Goal: Information Seeking & Learning: Check status

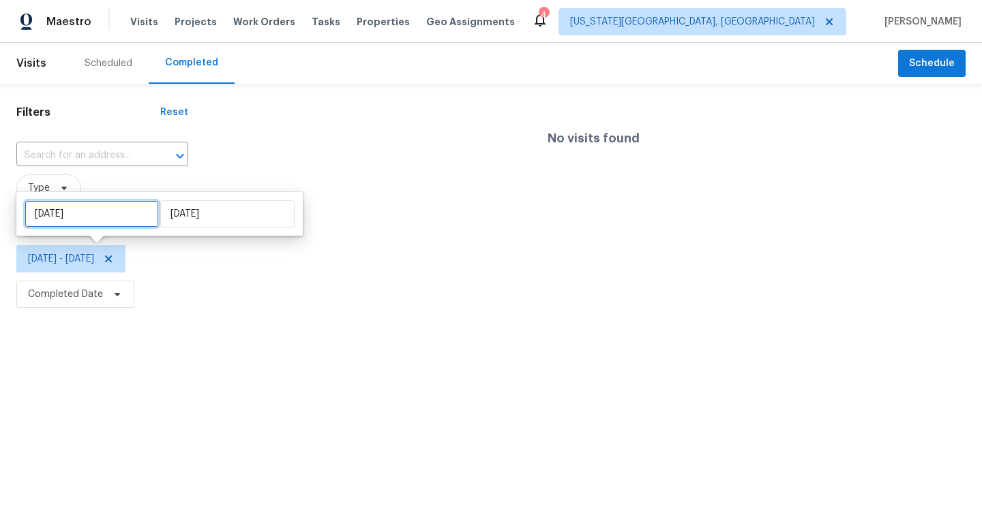
click at [121, 214] on input "[DATE]" at bounding box center [92, 213] width 134 height 27
select select "8"
select select "2025"
select select "9"
select select "2025"
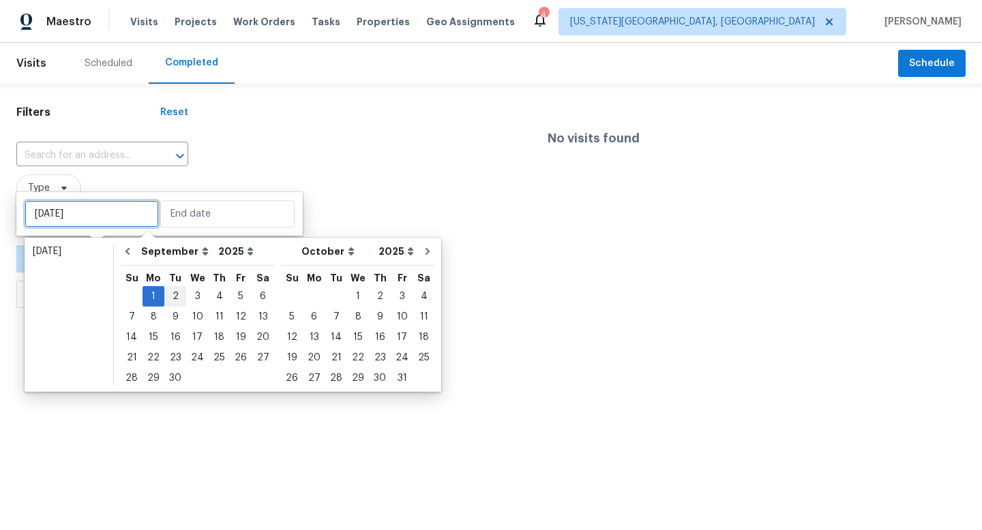
type input "[DATE]"
click at [215, 360] on div "25" at bounding box center [219, 357] width 21 height 19
type input "[DATE]"
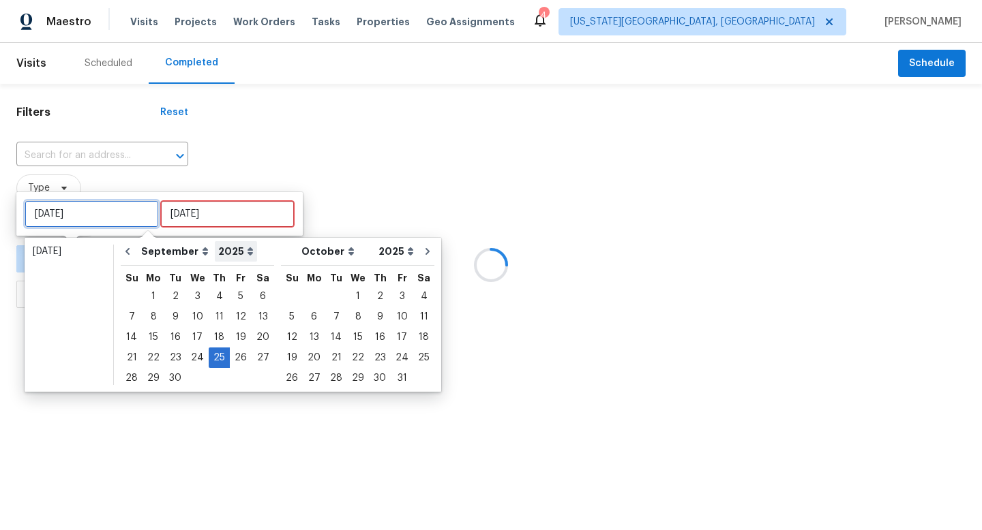
type input "[DATE]"
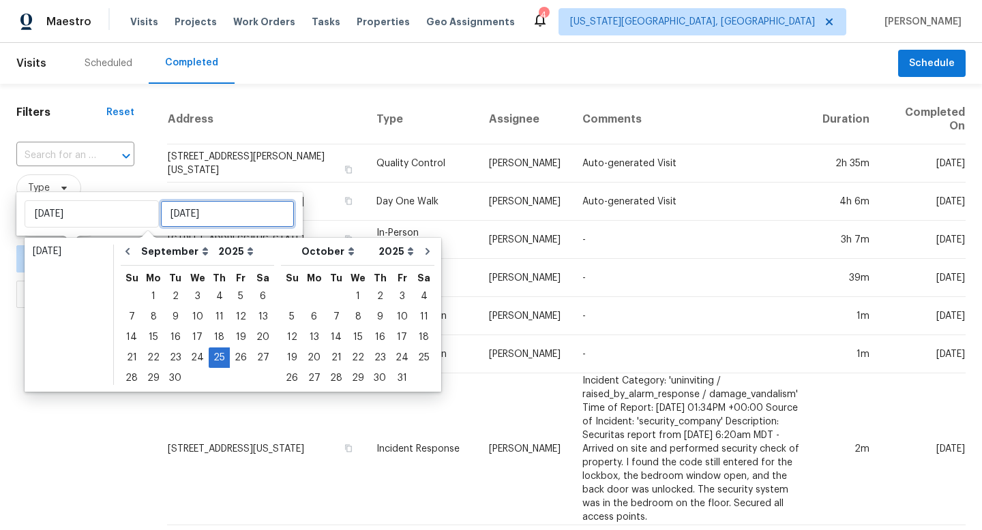
type input "[DATE]"
click at [216, 363] on div "25" at bounding box center [219, 357] width 21 height 19
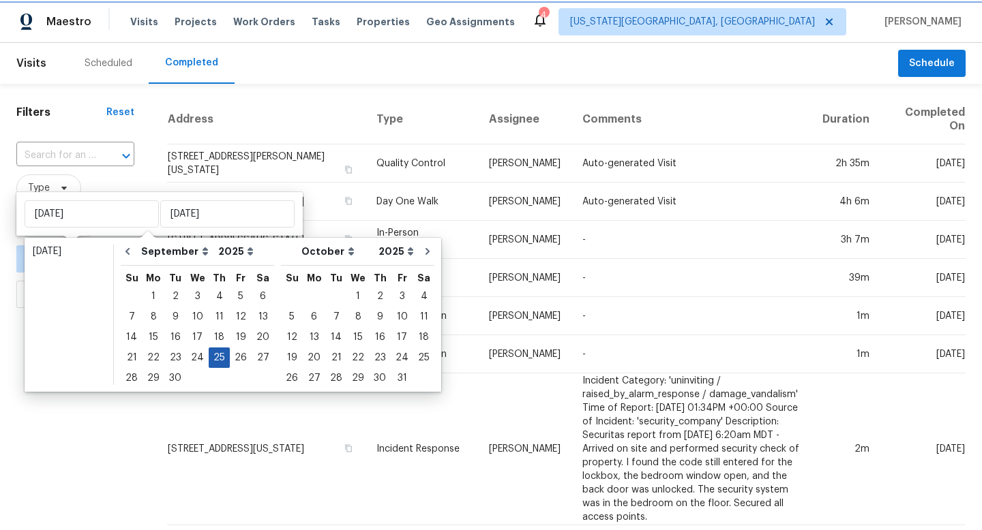
type input "[DATE]"
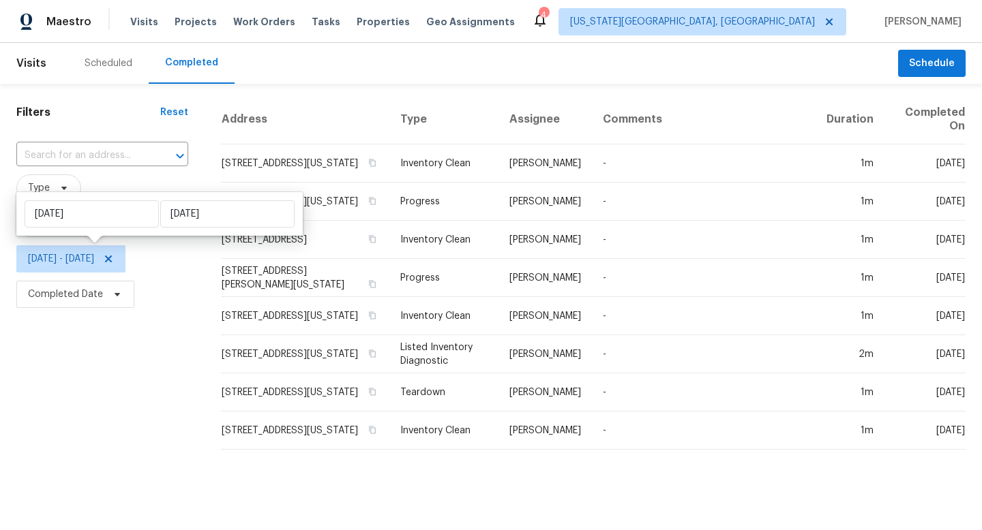
click at [104, 399] on div "Filters Reset ​ Type Assignee [DATE] - [DATE] Completed Date" at bounding box center [102, 272] width 204 height 377
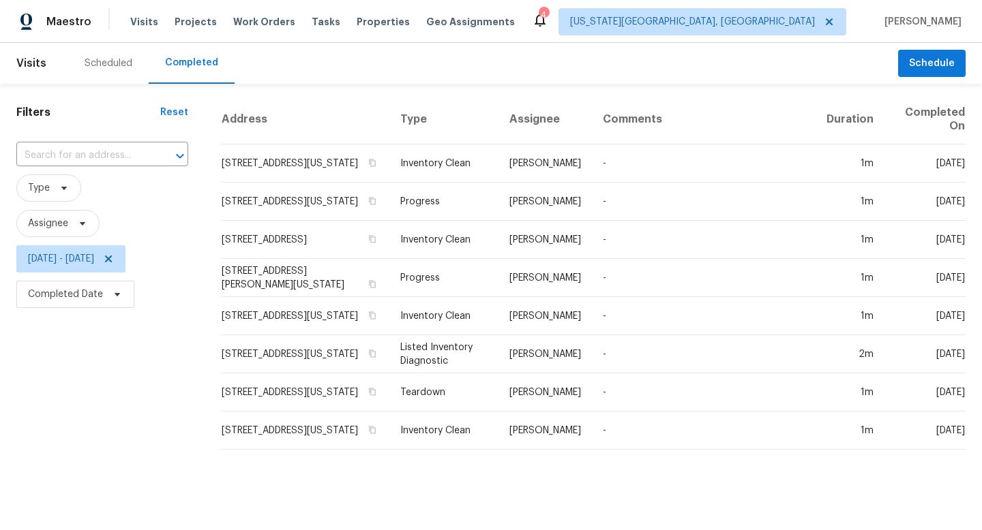
drag, startPoint x: 343, startPoint y: 174, endPoint x: 220, endPoint y: 156, distance: 124.0
click at [220, 156] on div "Address Type Assignee Comments Duration Completed On [STREET_ADDRESS][US_STATE]…" at bounding box center [592, 278] width 777 height 366
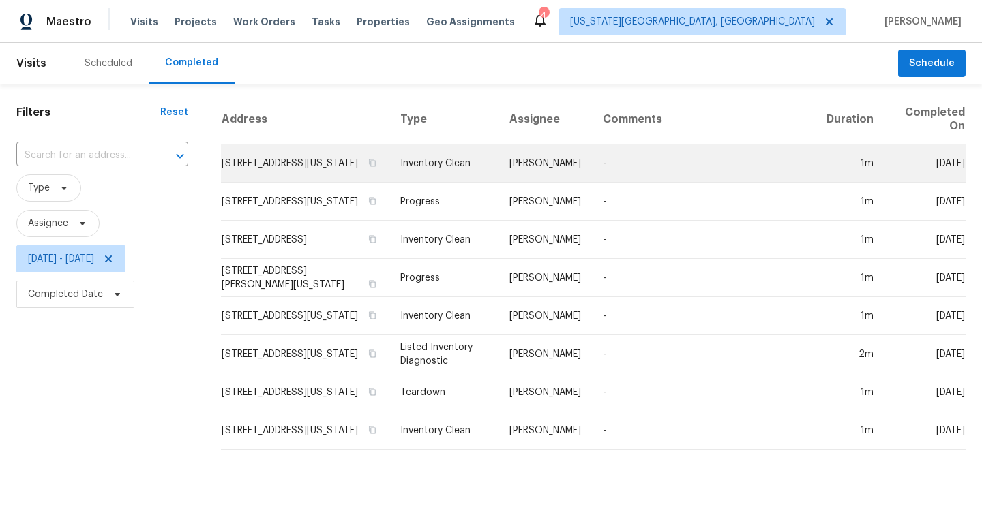
click at [297, 173] on td "[STREET_ADDRESS][US_STATE]" at bounding box center [305, 164] width 168 height 38
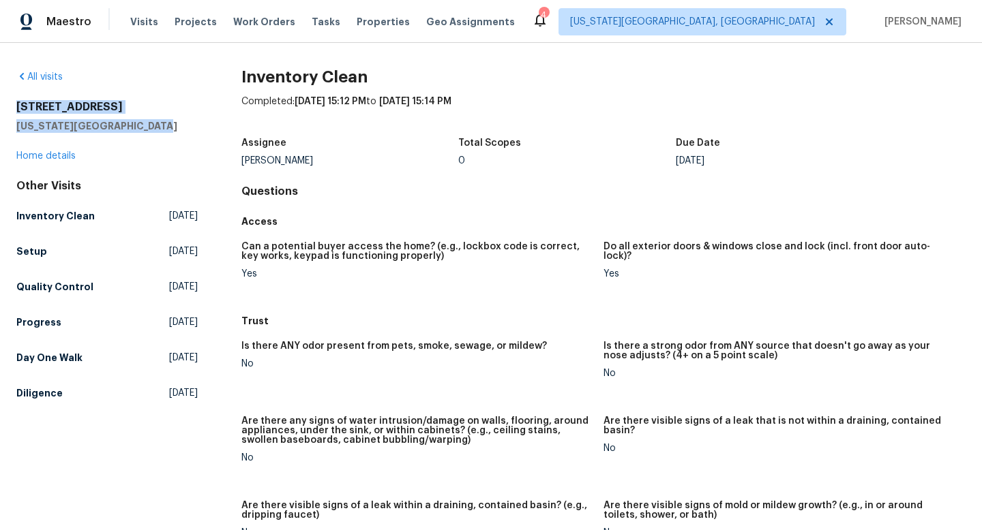
drag, startPoint x: 148, startPoint y: 129, endPoint x: 18, endPoint y: 110, distance: 130.8
click at [18, 110] on div "[STREET_ADDRESS][US_STATE]" at bounding box center [106, 116] width 181 height 33
copy div "[STREET_ADDRESS][US_STATE]"
click at [149, 19] on span "Visits" at bounding box center [144, 22] width 28 height 14
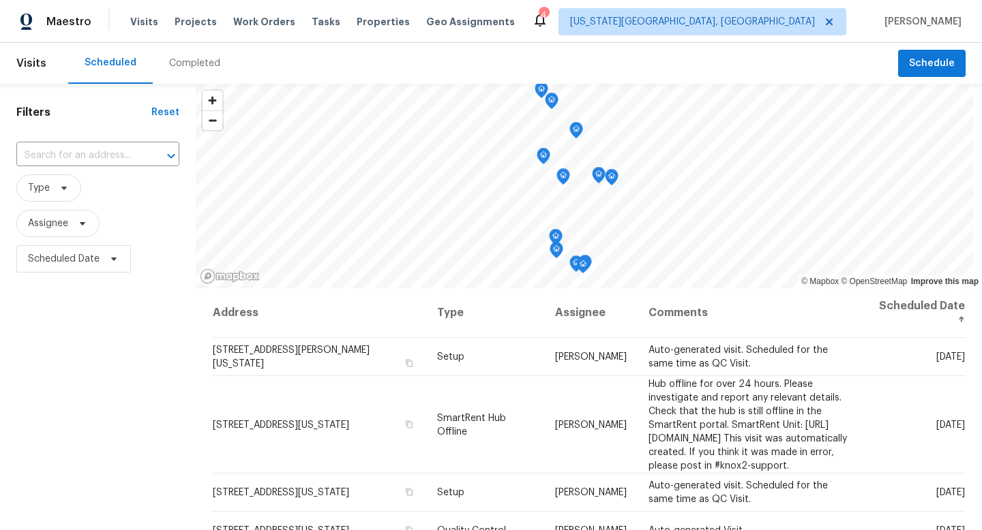
click at [181, 65] on div "Completed" at bounding box center [194, 64] width 51 height 14
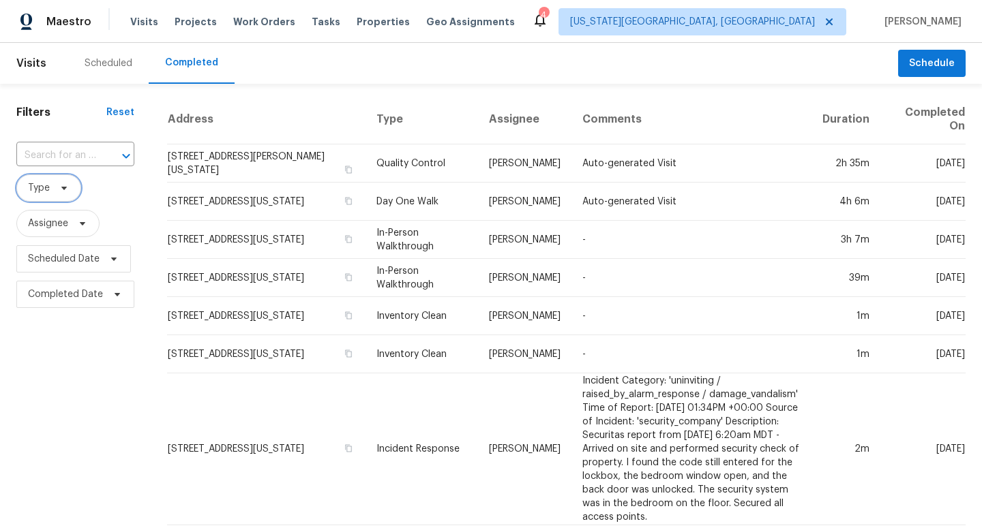
click at [55, 191] on span at bounding box center [62, 188] width 15 height 11
click at [122, 202] on span "Type" at bounding box center [75, 187] width 118 height 35
click at [89, 256] on span "Scheduled Date" at bounding box center [64, 259] width 72 height 14
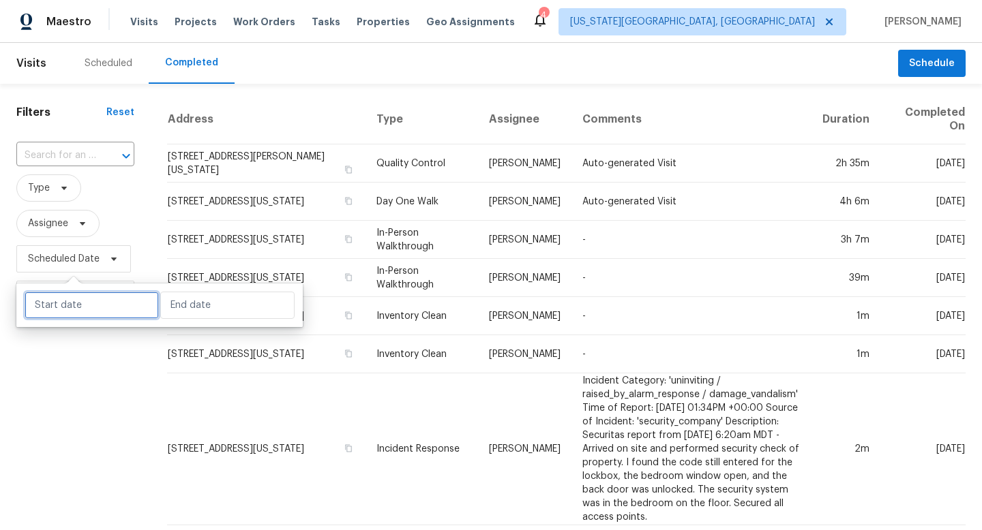
select select "9"
select select "2025"
select select "10"
select select "2025"
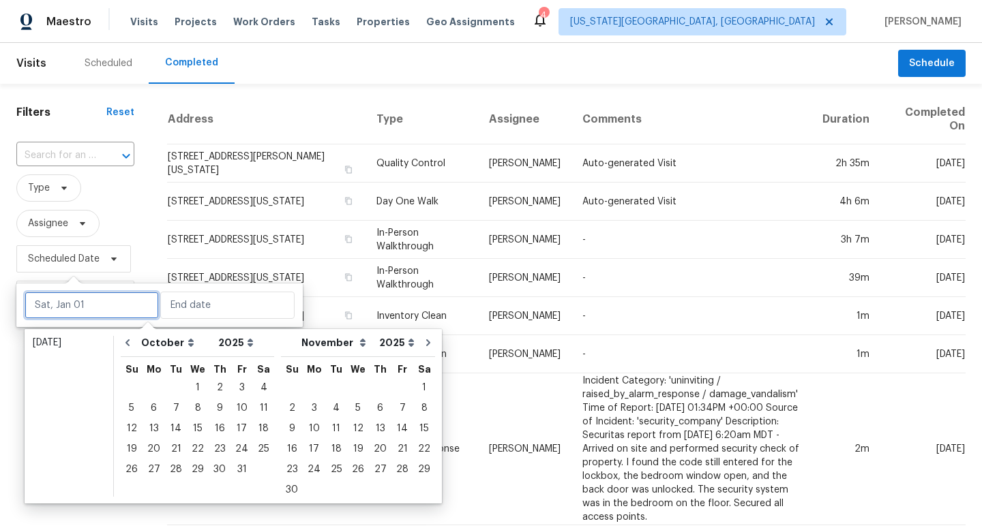
click at [68, 316] on input "text" at bounding box center [92, 305] width 134 height 27
click at [132, 344] on icon "Go to previous month" at bounding box center [127, 342] width 11 height 11
select select "8"
select select "9"
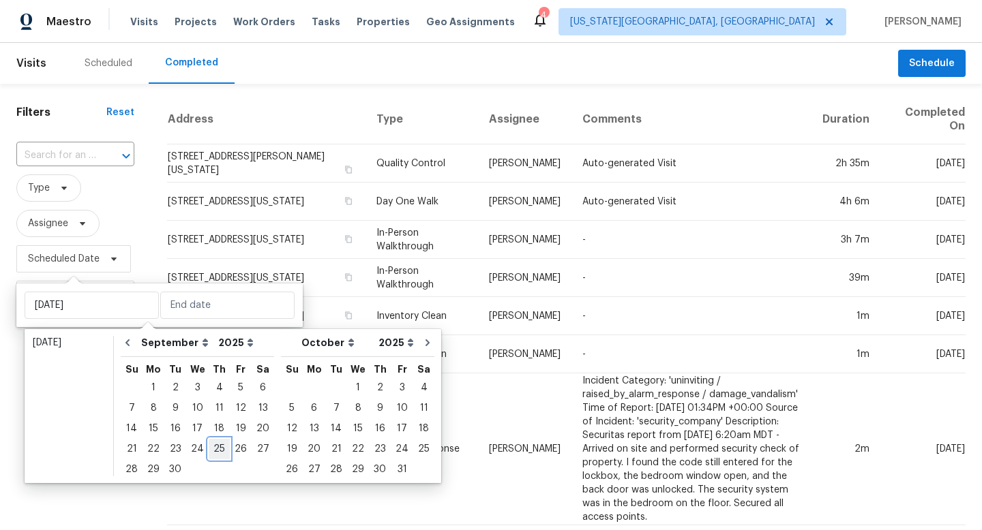
click at [221, 452] on div "25" at bounding box center [219, 449] width 21 height 19
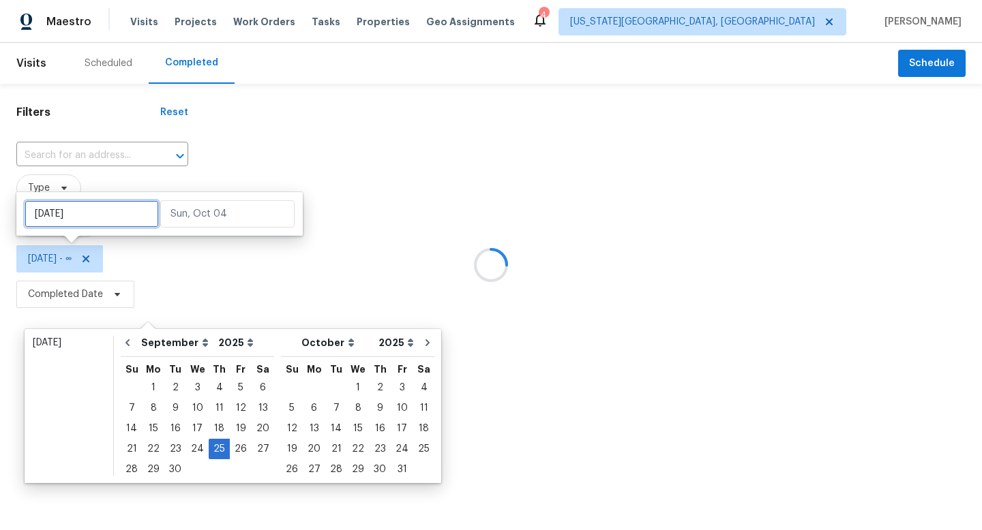
type input "[DATE]"
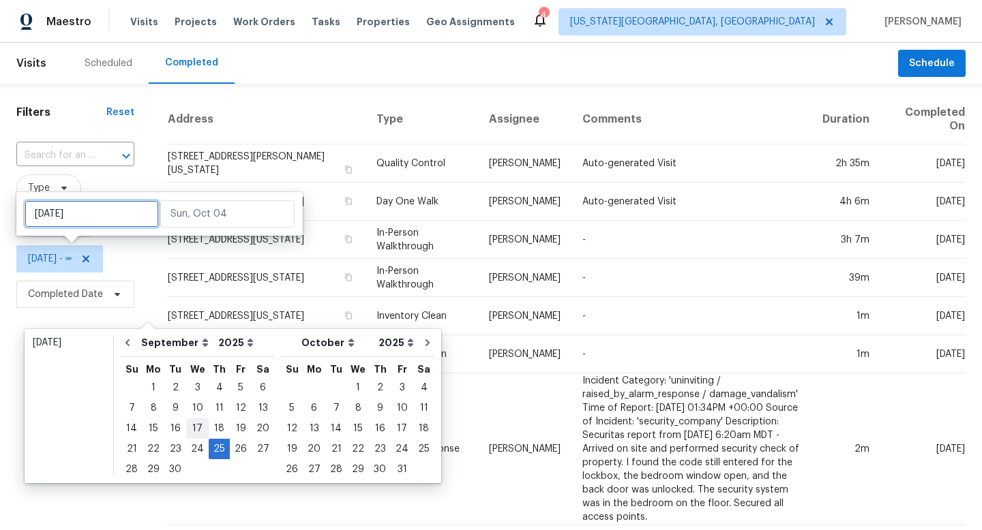
type input "[DATE]"
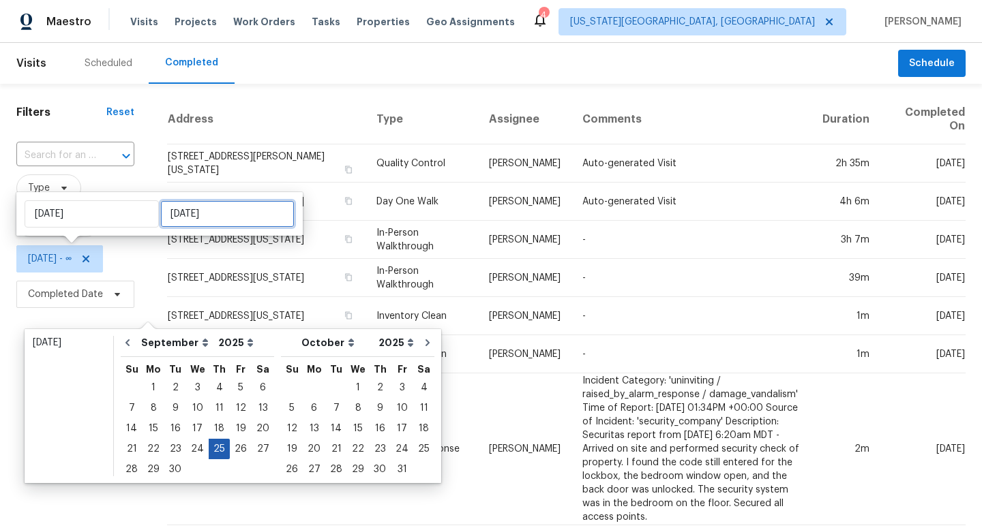
type input "[DATE]"
click at [217, 455] on div "25" at bounding box center [219, 449] width 21 height 19
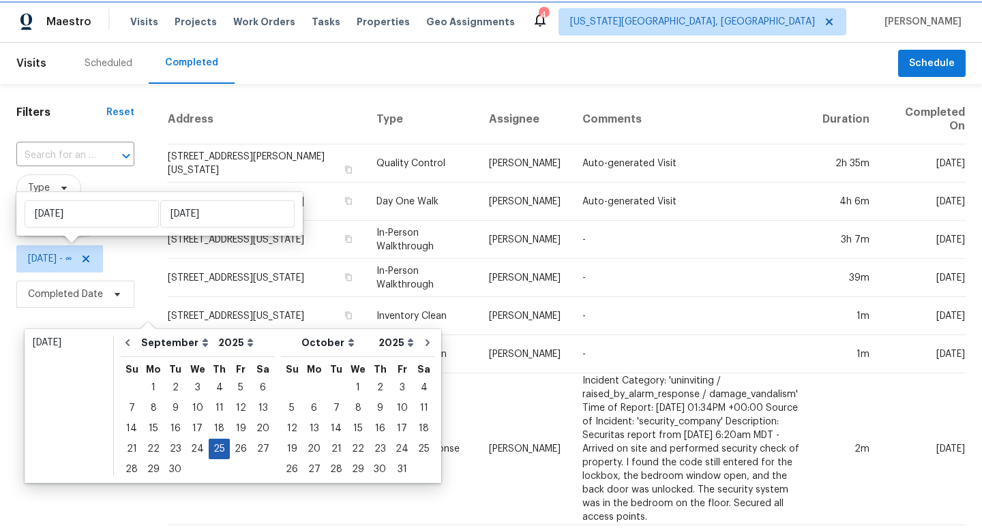
type input "[DATE]"
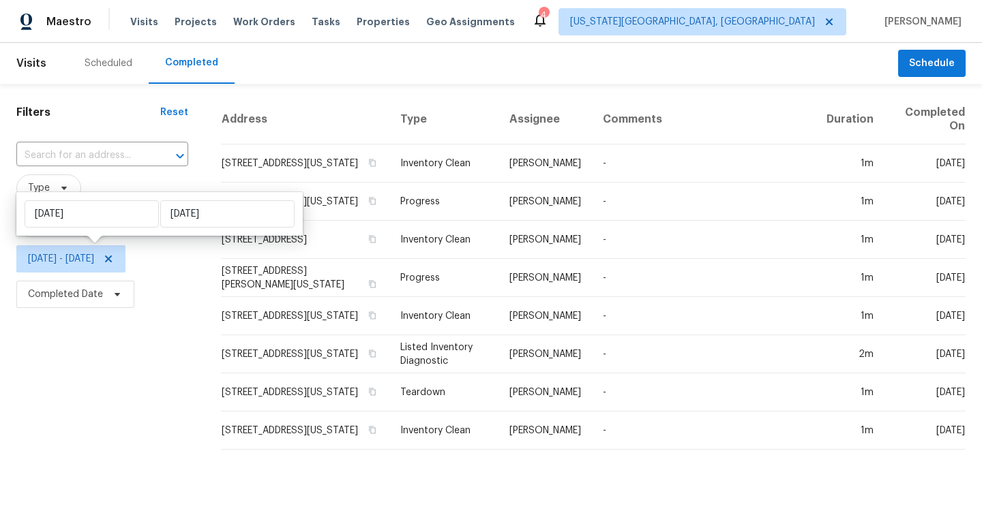
click at [162, 391] on div "Filters Reset ​ Type Assignee [DATE] - [DATE] Completed Date" at bounding box center [102, 272] width 204 height 377
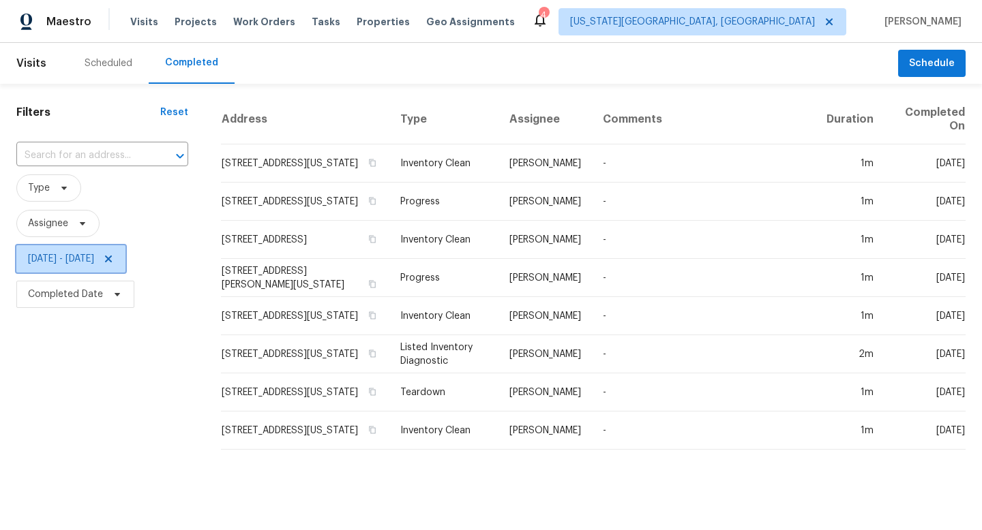
click at [87, 254] on span "[DATE] - [DATE]" at bounding box center [61, 259] width 66 height 14
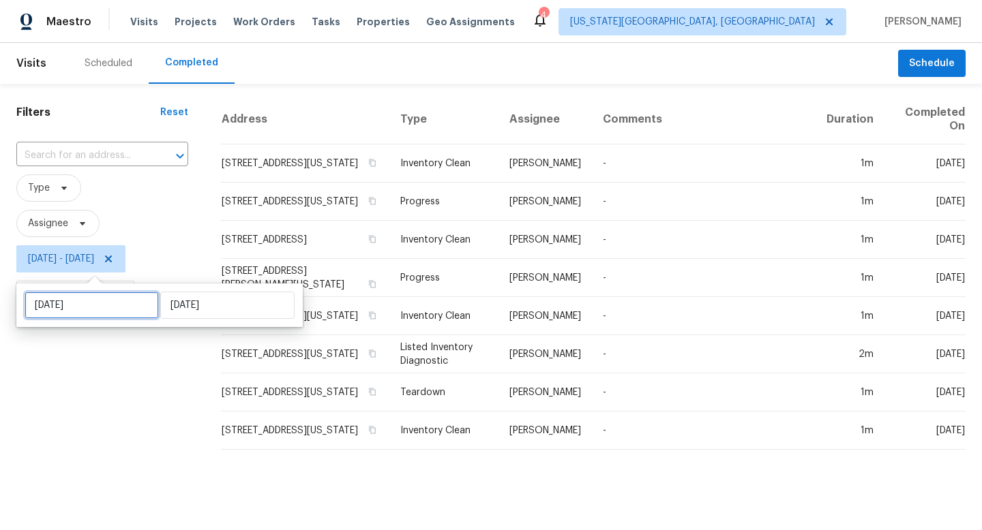
select select "8"
select select "2025"
select select "9"
select select "2025"
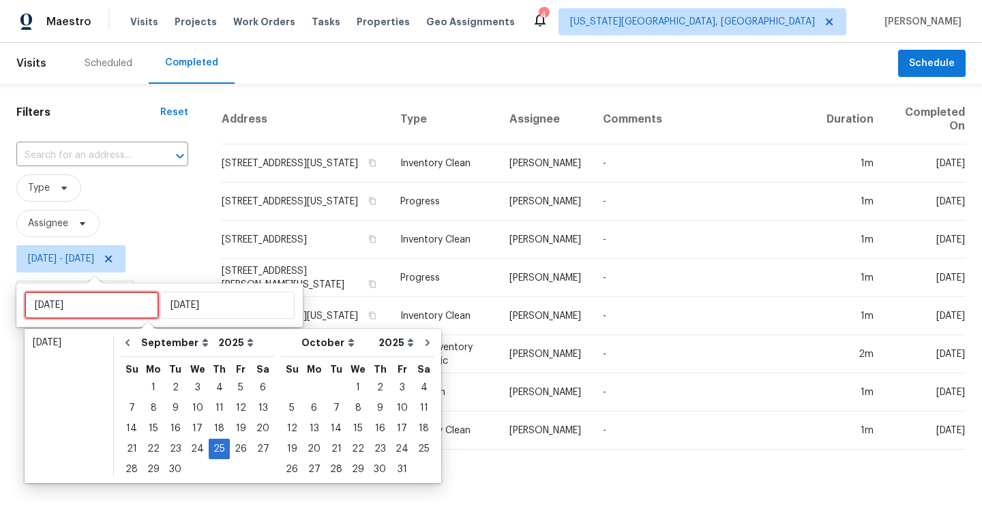
click at [101, 308] on input "[DATE]" at bounding box center [92, 305] width 134 height 27
type input "[DATE]"
click at [173, 446] on div "23" at bounding box center [175, 449] width 22 height 19
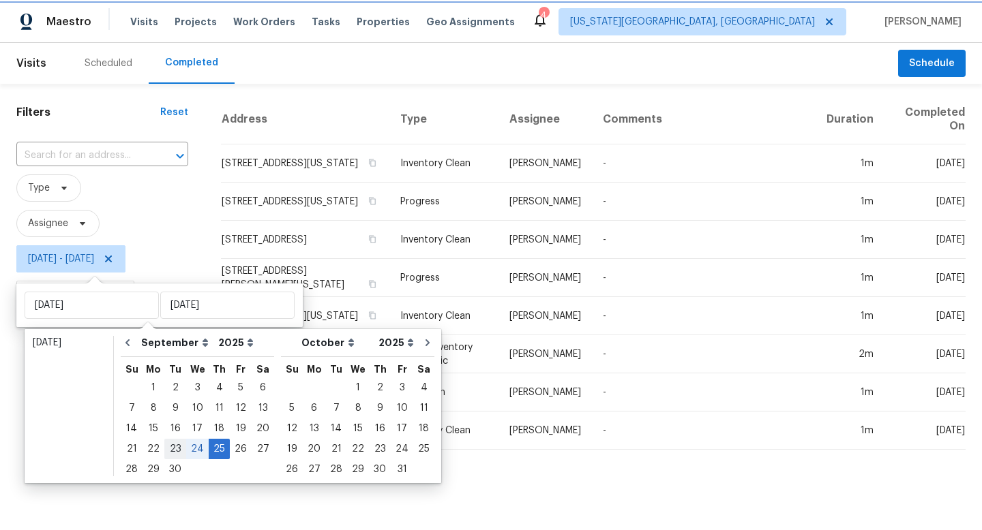
type input "[DATE]"
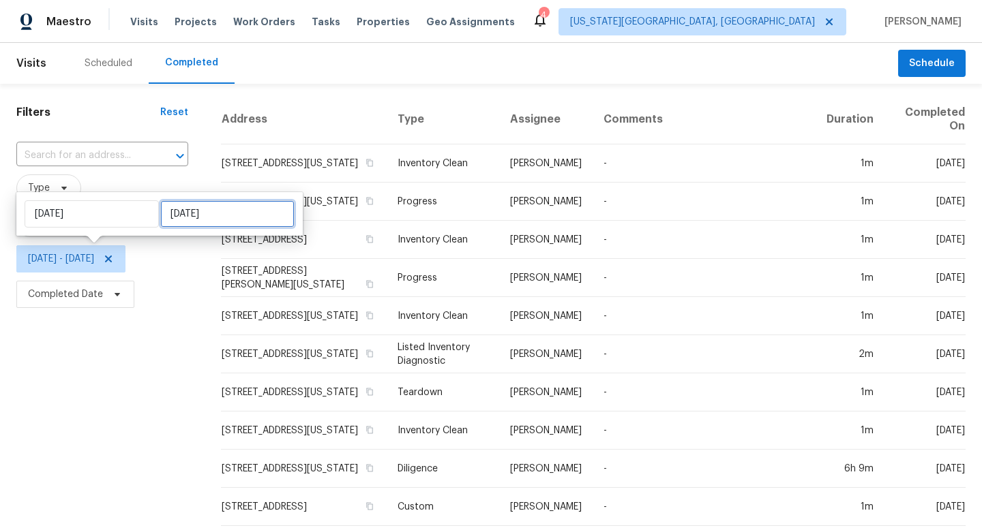
click at [179, 211] on input "[DATE]" at bounding box center [227, 213] width 134 height 27
select select "8"
select select "2025"
select select "9"
select select "2025"
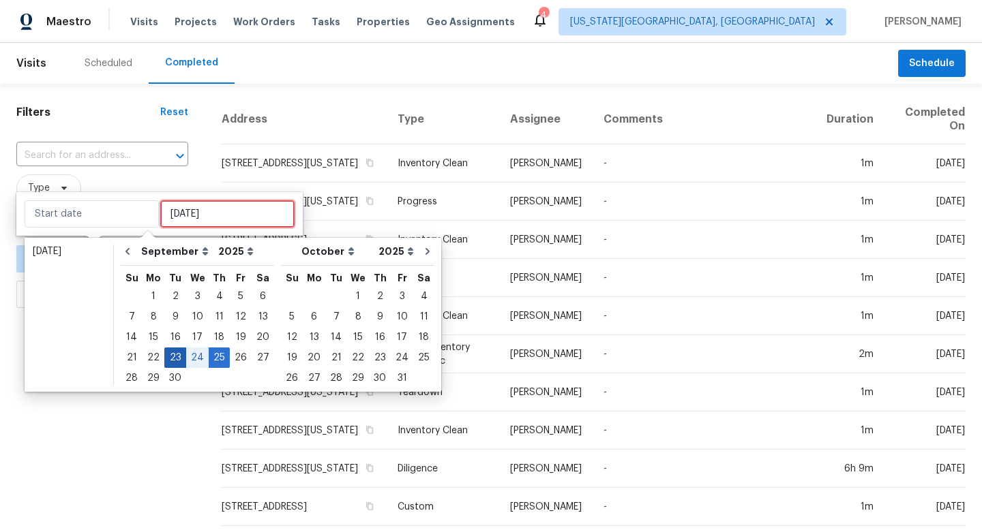
type input "[DATE]"
click at [172, 358] on div "23" at bounding box center [175, 357] width 22 height 19
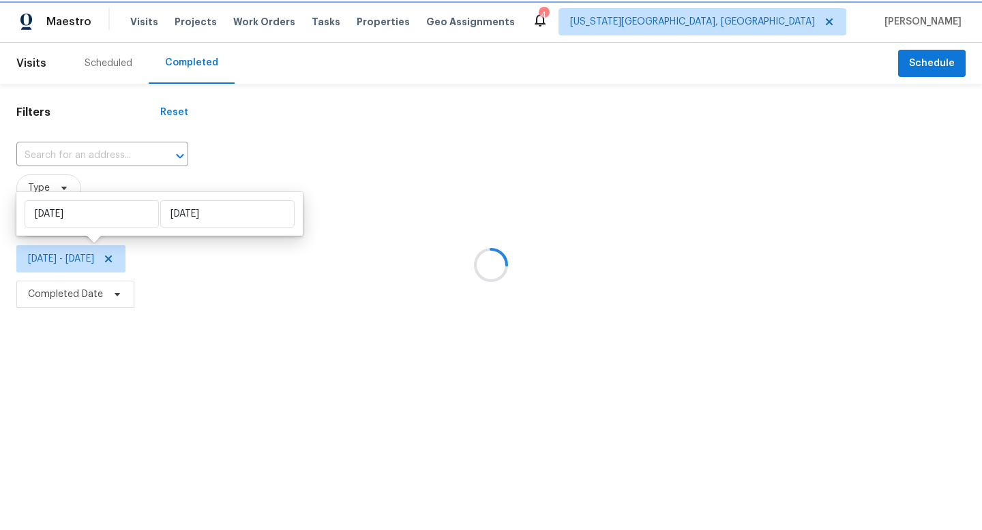
type input "[DATE]"
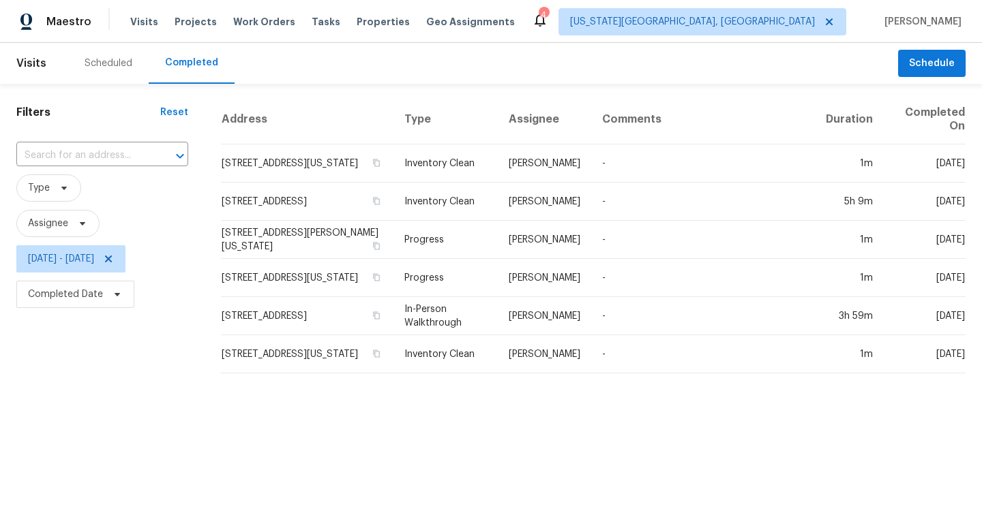
click at [167, 380] on div "Filters Reset ​ Type Assignee [DATE] - [DATE] Completed Date" at bounding box center [102, 234] width 204 height 301
click at [59, 263] on span "[DATE] - [DATE]" at bounding box center [61, 259] width 66 height 14
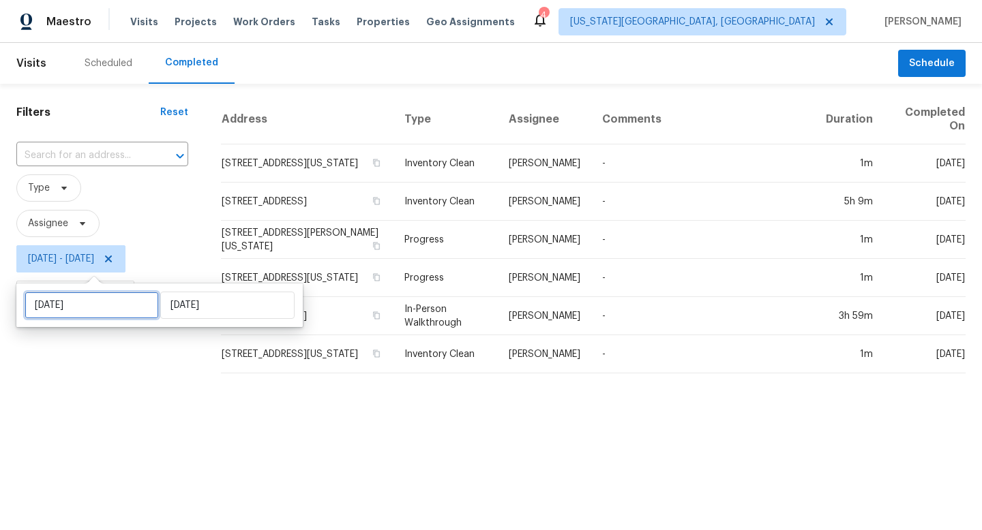
select select "8"
select select "2025"
select select "9"
select select "2025"
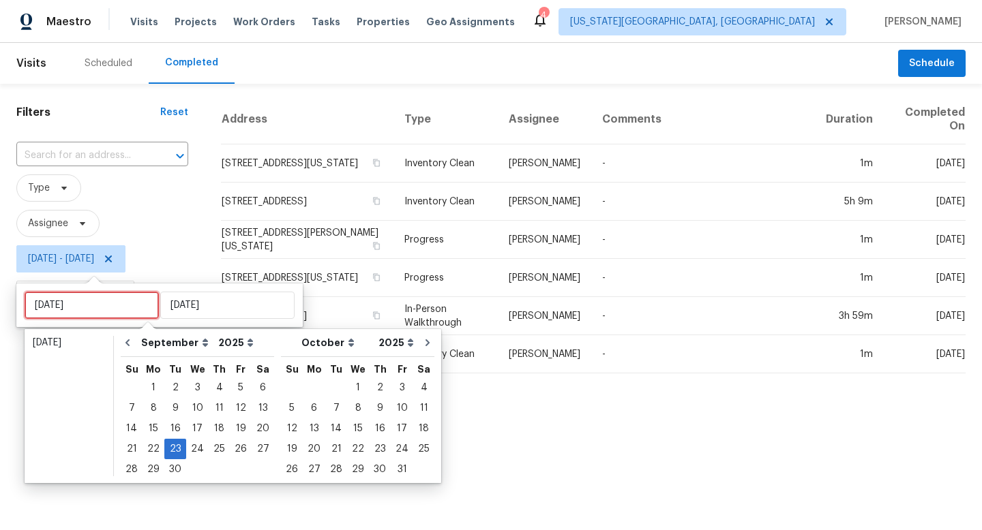
click at [89, 312] on input "[DATE]" at bounding box center [92, 305] width 134 height 27
click at [239, 427] on div "19" at bounding box center [241, 428] width 22 height 19
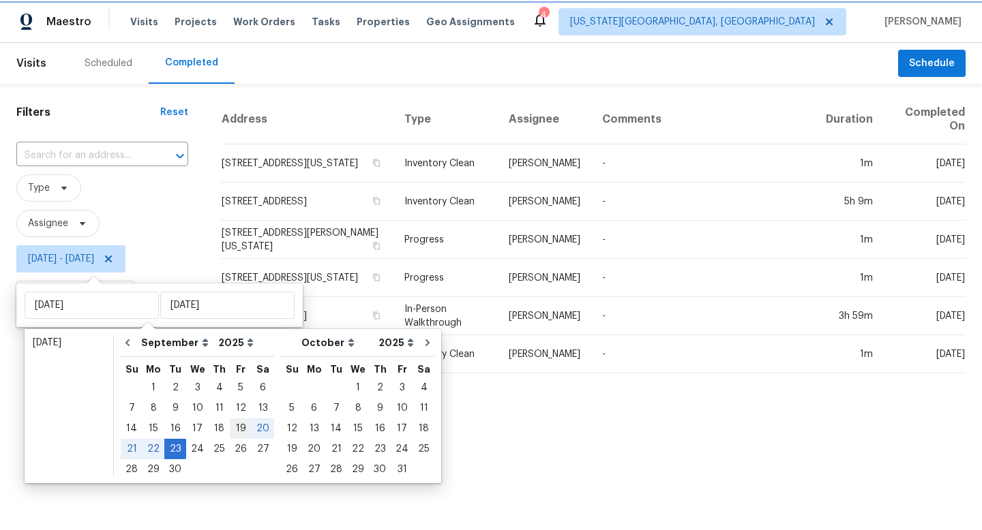
type input "[DATE]"
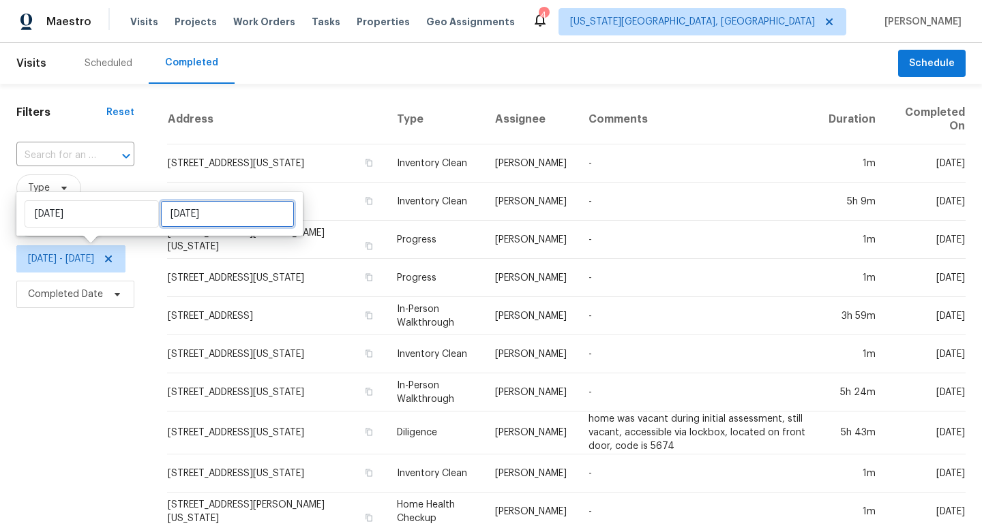
select select "8"
select select "2025"
select select "9"
select select "2025"
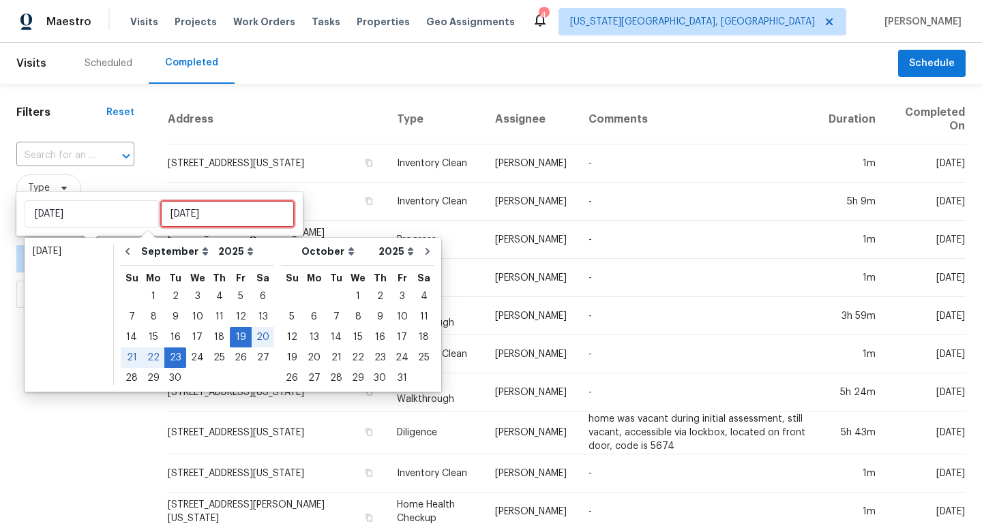
click at [181, 222] on input "[DATE]" at bounding box center [227, 213] width 134 height 27
type input "[DATE]"
click at [236, 334] on div "19" at bounding box center [241, 337] width 22 height 19
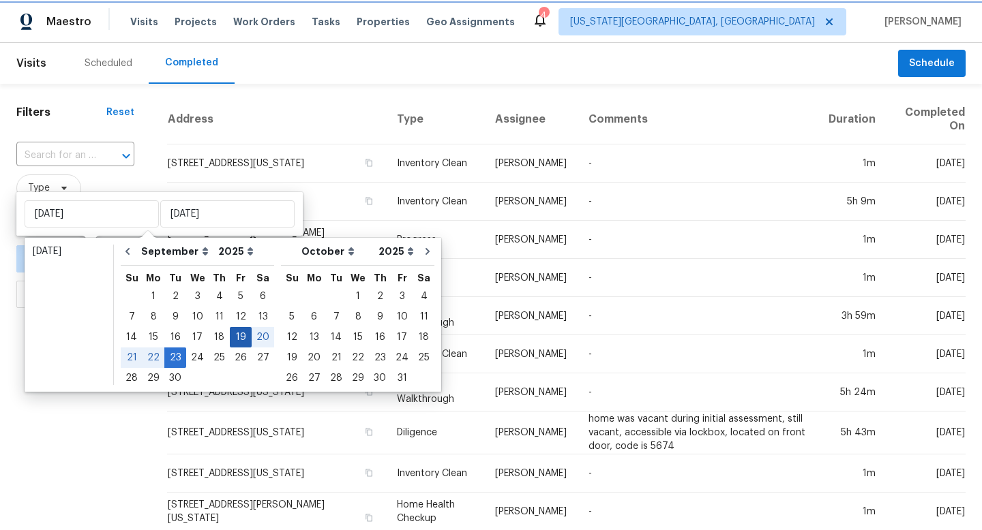
type input "[DATE]"
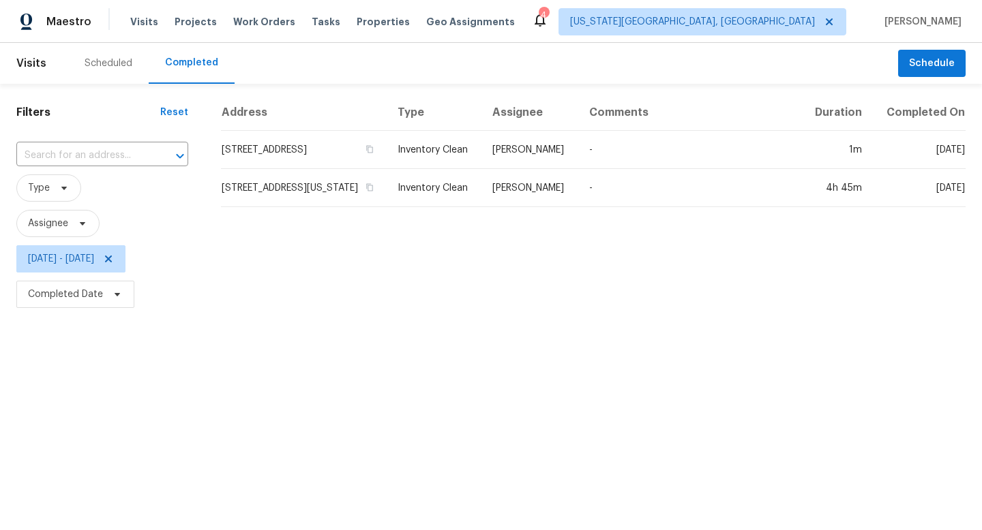
click at [255, 312] on html "Maestro Visits Projects Work Orders Tasks Properties Geo Assignments 4 [US_STAT…" at bounding box center [491, 156] width 982 height 312
click at [70, 260] on span "[DATE] - [DATE]" at bounding box center [61, 259] width 66 height 14
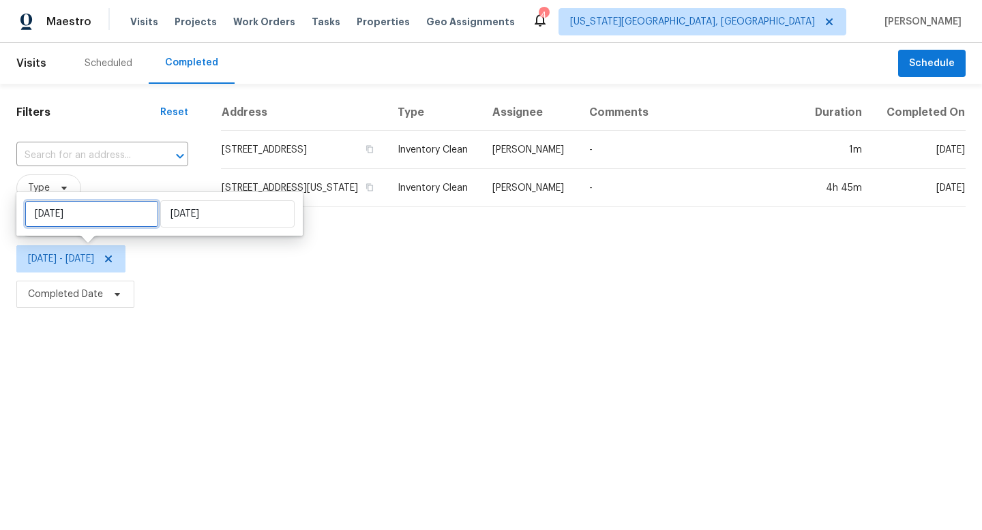
click at [97, 211] on input "[DATE]" at bounding box center [92, 213] width 134 height 27
select select "8"
select select "2025"
select select "9"
select select "2025"
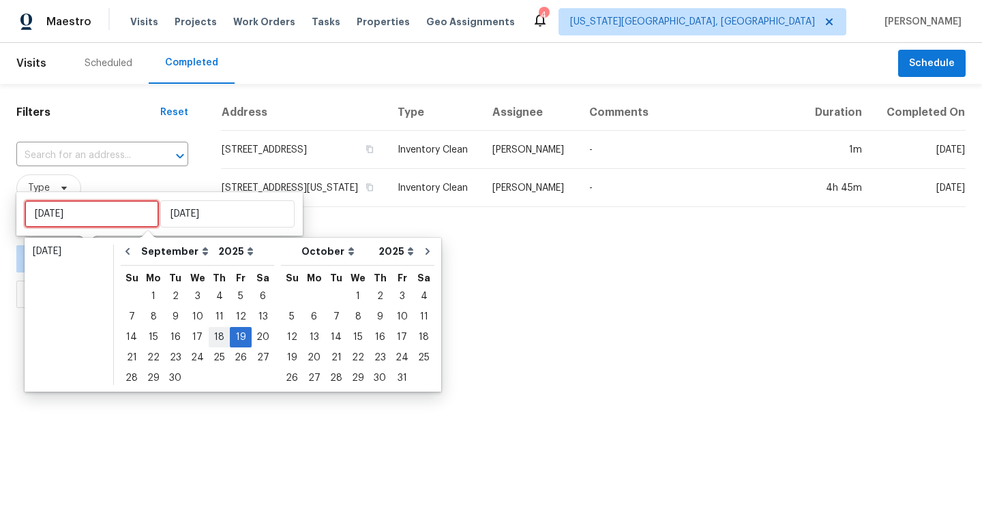
type input "[DATE]"
click at [237, 338] on div "19" at bounding box center [241, 337] width 22 height 19
type input "[DATE]"
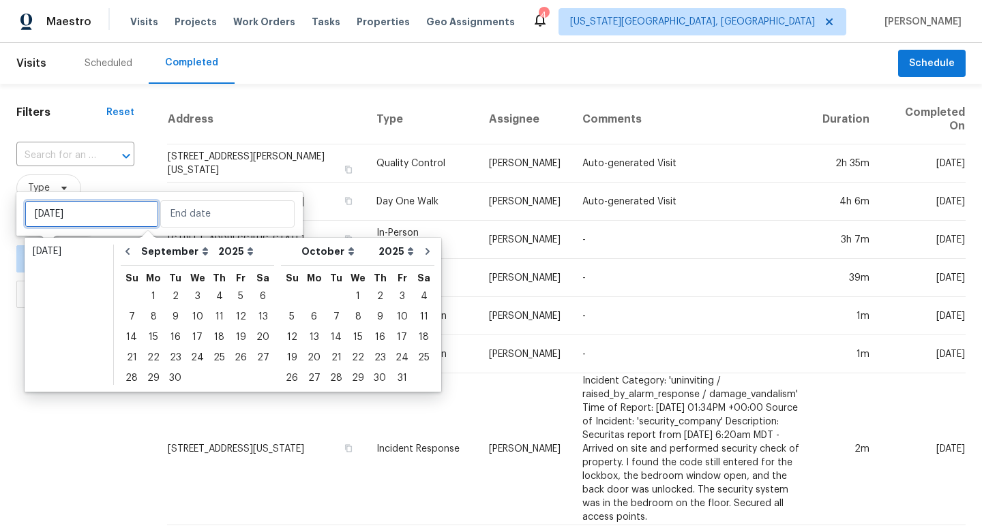
type input "[DATE]"
click at [190, 217] on input "text" at bounding box center [227, 213] width 134 height 27
click at [239, 339] on div "19" at bounding box center [241, 337] width 22 height 19
type input "[DATE]"
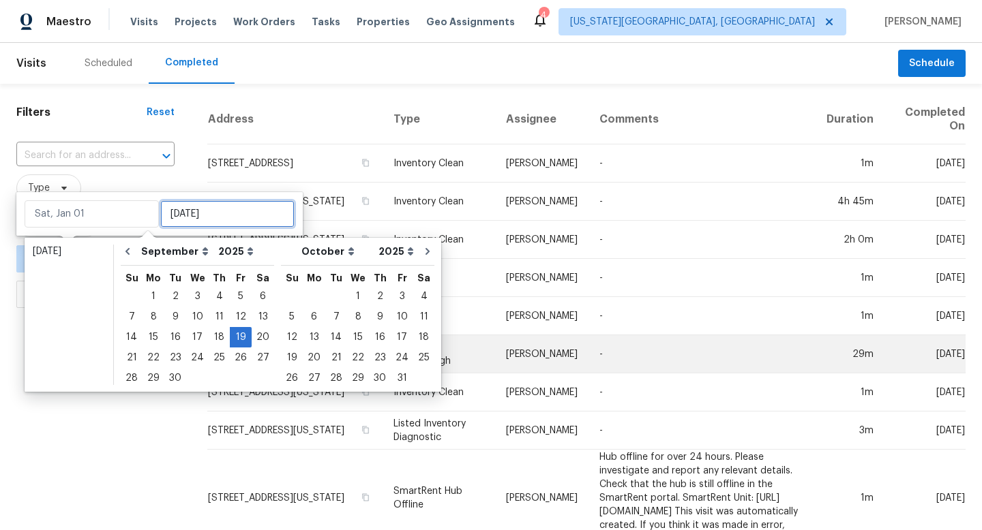
type input "[DATE]"
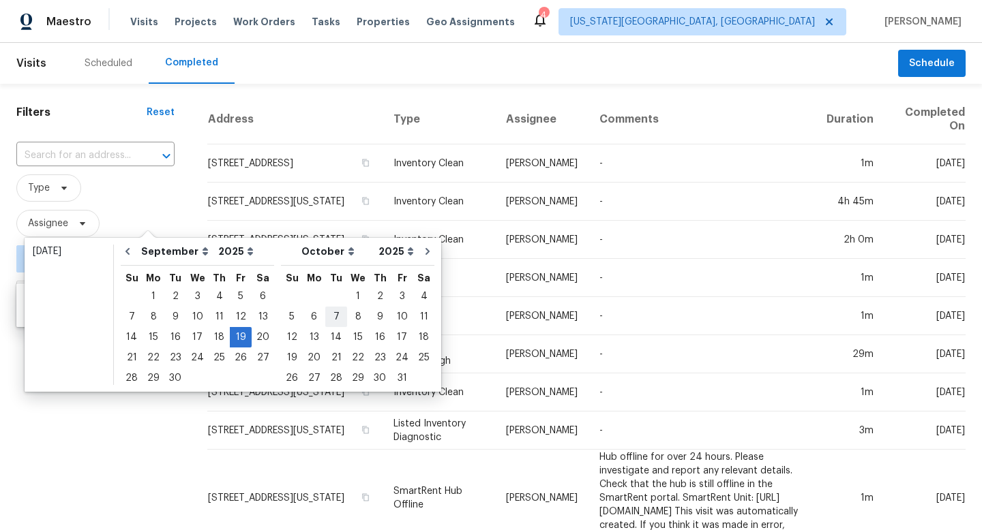
type input "[DATE]"
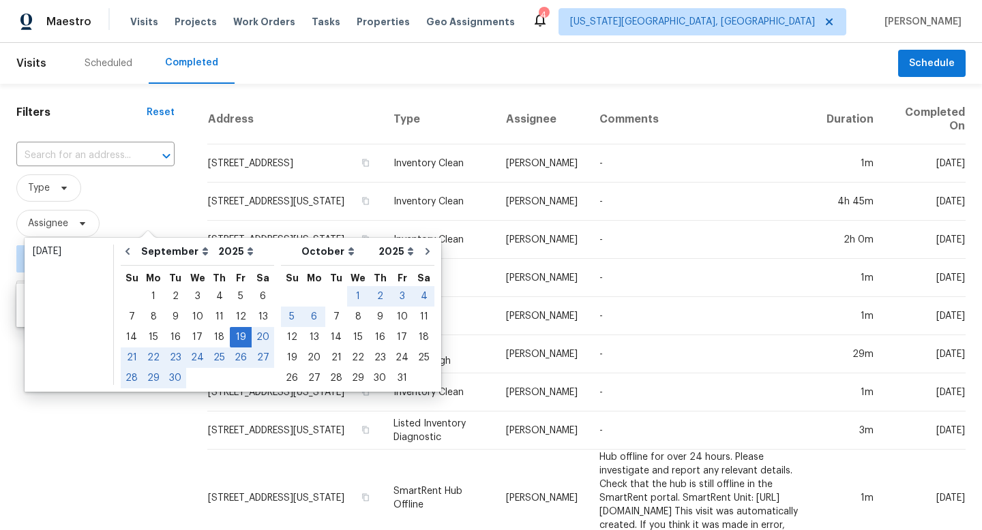
type input "[DATE]"
